Goal: Task Accomplishment & Management: Use online tool/utility

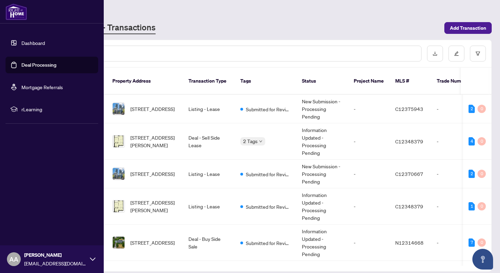
click at [36, 66] on link "Deal Processing" at bounding box center [38, 65] width 35 height 6
click at [51, 65] on link "Deal Processing" at bounding box center [38, 65] width 35 height 6
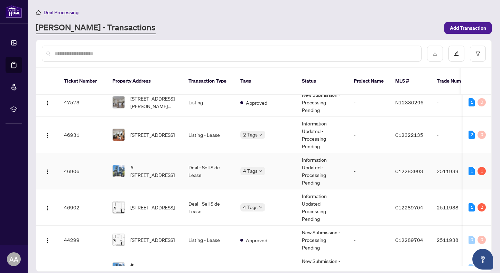
scroll to position [288, 0]
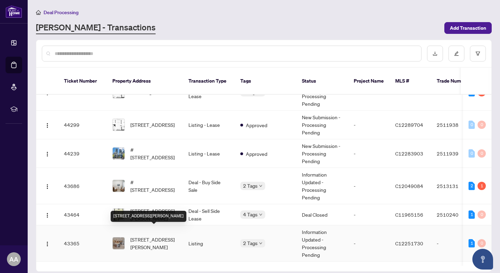
click at [165, 236] on span "[STREET_ADDRESS][PERSON_NAME]" at bounding box center [153, 243] width 47 height 15
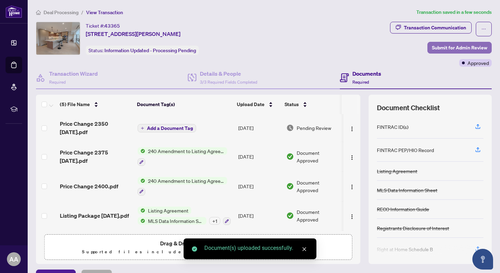
click at [455, 47] on span "Submit for Admin Review" at bounding box center [459, 47] width 55 height 11
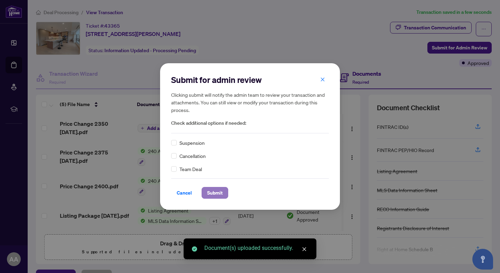
click at [212, 191] on span "Submit" at bounding box center [215, 192] width 16 height 11
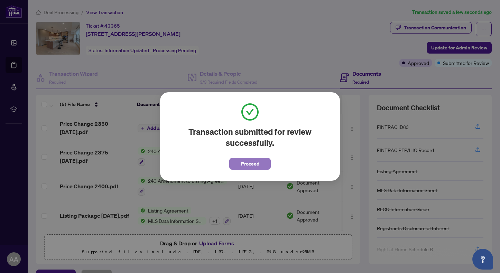
click at [256, 167] on span "Proceed" at bounding box center [250, 163] width 18 height 11
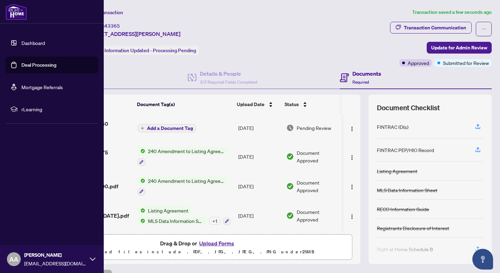
click at [21, 63] on link "Deal Processing" at bounding box center [38, 65] width 35 height 6
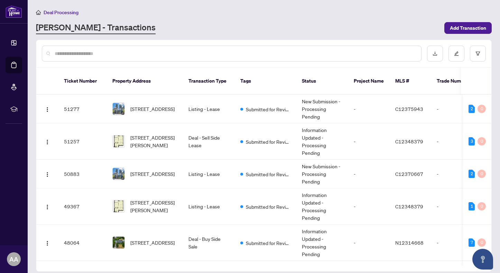
click at [295, 16] on div "Deal Processing" at bounding box center [263, 12] width 455 height 8
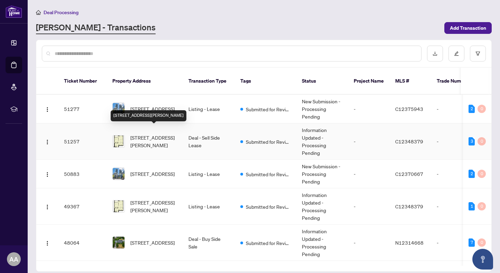
click at [161, 136] on span "[STREET_ADDRESS][PERSON_NAME]" at bounding box center [153, 141] width 47 height 15
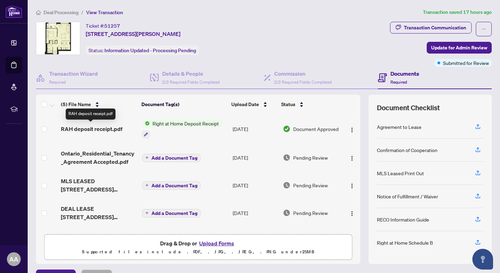
click at [99, 127] on span "RAH deposit receipt.pdf" at bounding box center [91, 129] width 61 height 8
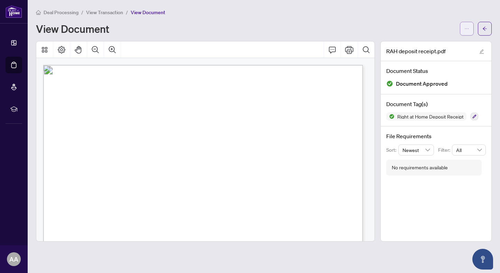
click at [468, 28] on icon "ellipsis" at bounding box center [466, 28] width 5 height 5
click at [443, 42] on span "Download" at bounding box center [441, 44] width 53 height 8
click at [86, 179] on span "Receipt" at bounding box center [76, 182] width 18 height 6
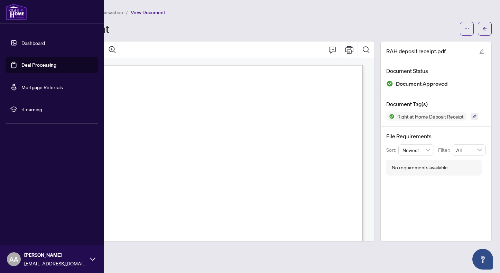
click at [21, 66] on link "Deal Processing" at bounding box center [38, 65] width 35 height 6
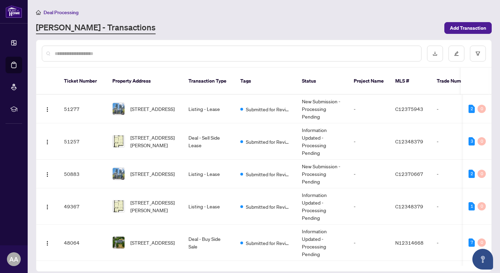
drag, startPoint x: 380, startPoint y: 33, endPoint x: 376, endPoint y: 8, distance: 25.1
click at [379, 33] on div "[PERSON_NAME] - Transactions" at bounding box center [238, 28] width 404 height 12
